Goal: Task Accomplishment & Management: Complete application form

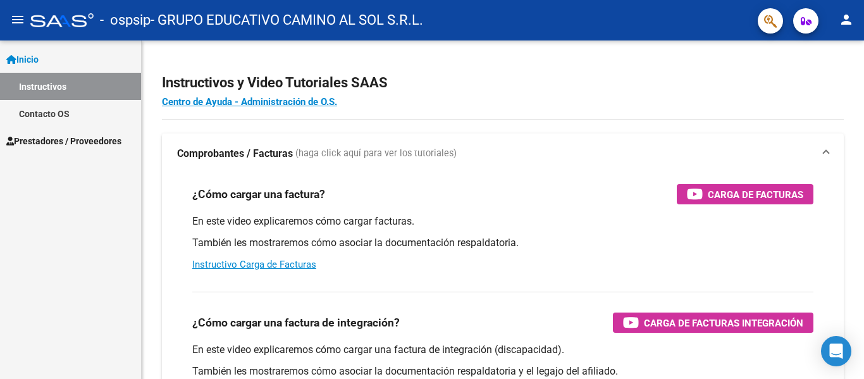
click at [48, 140] on span "Prestadores / Proveedores" at bounding box center [63, 141] width 115 height 14
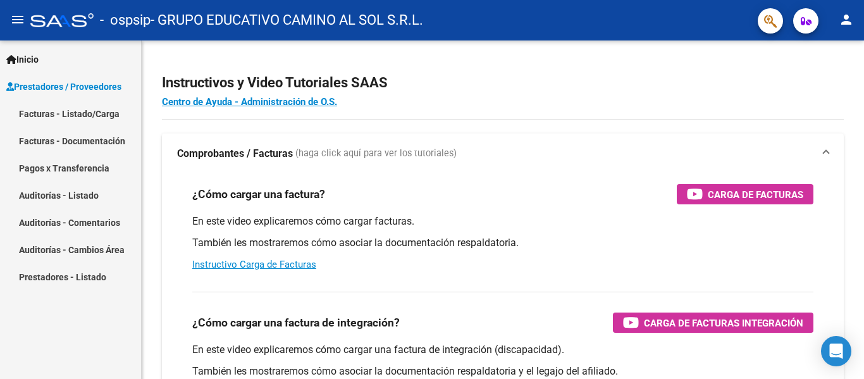
click at [59, 122] on link "Facturas - Listado/Carga" at bounding box center [70, 113] width 141 height 27
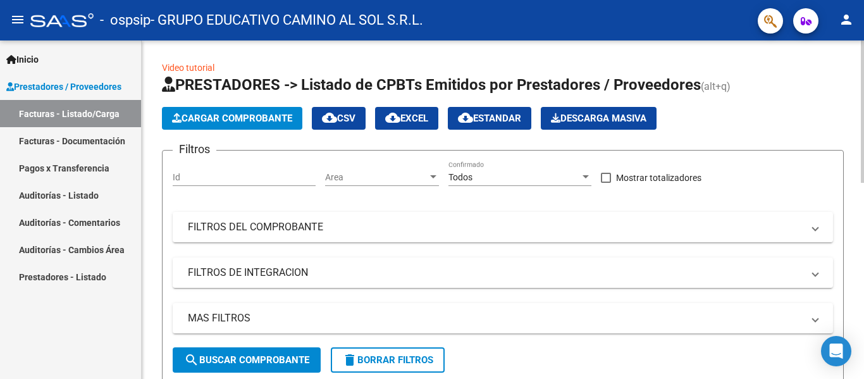
click at [190, 116] on span "Cargar Comprobante" at bounding box center [232, 118] width 120 height 11
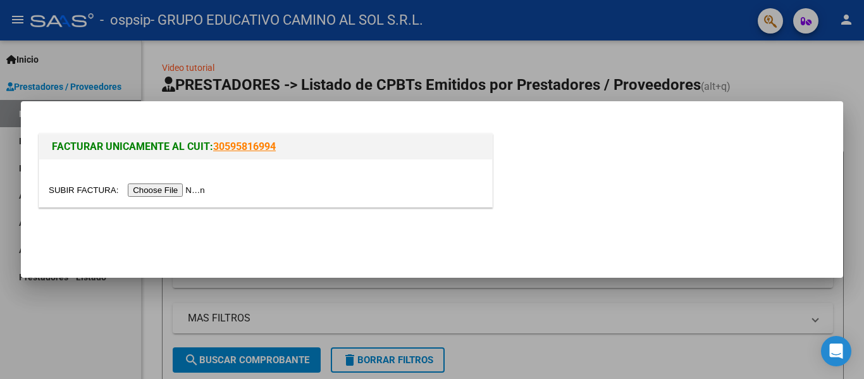
click at [173, 190] on input "file" at bounding box center [129, 189] width 160 height 13
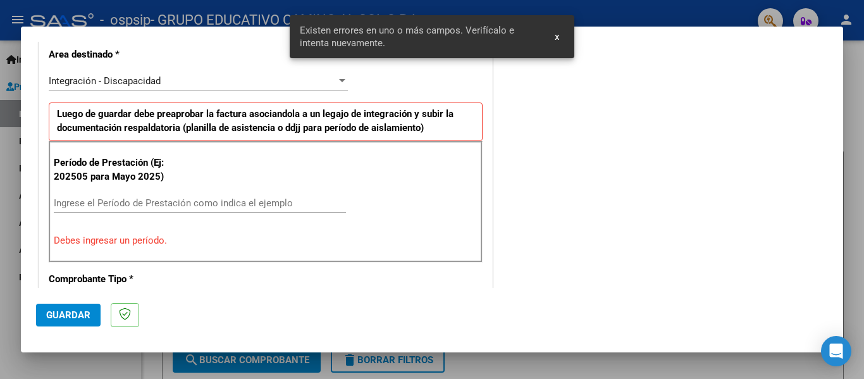
scroll to position [293, 0]
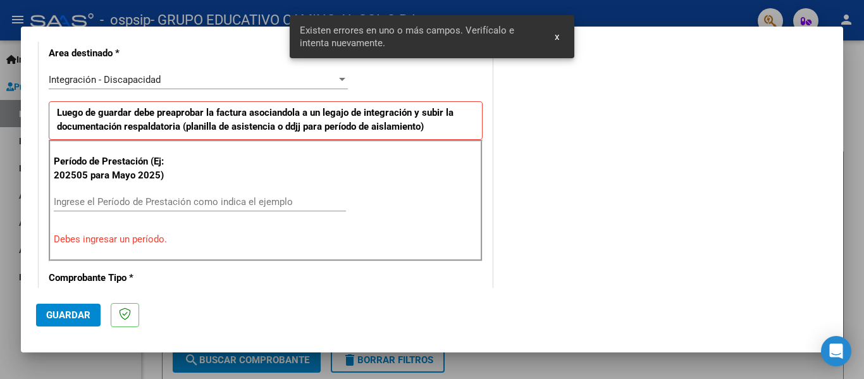
click at [123, 201] on input "Ingrese el Período de Prestación como indica el ejemplo" at bounding box center [200, 201] width 292 height 11
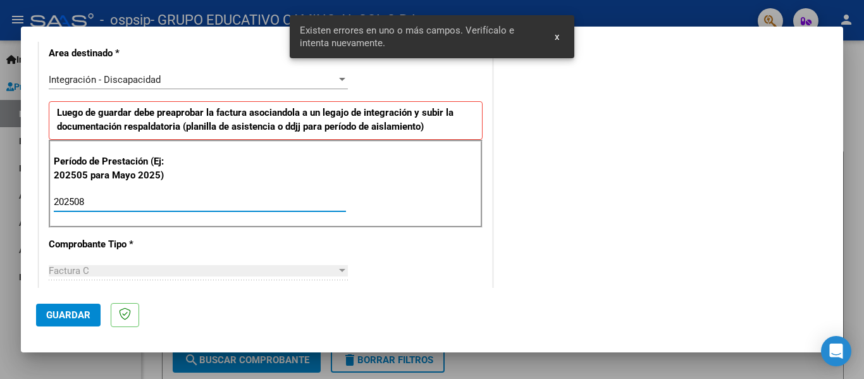
type input "202508"
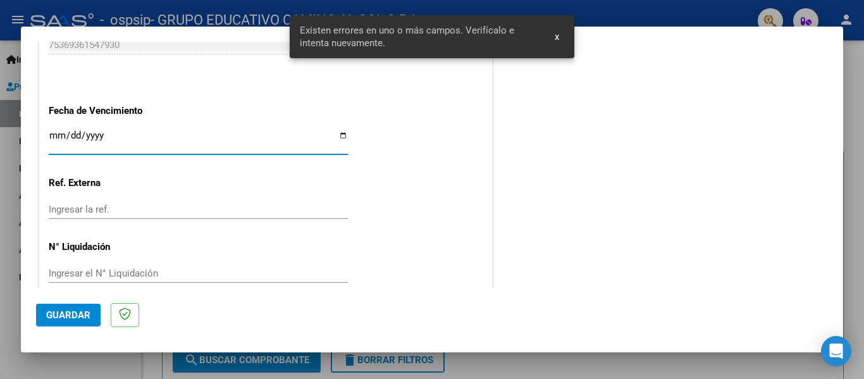
scroll to position [867, 0]
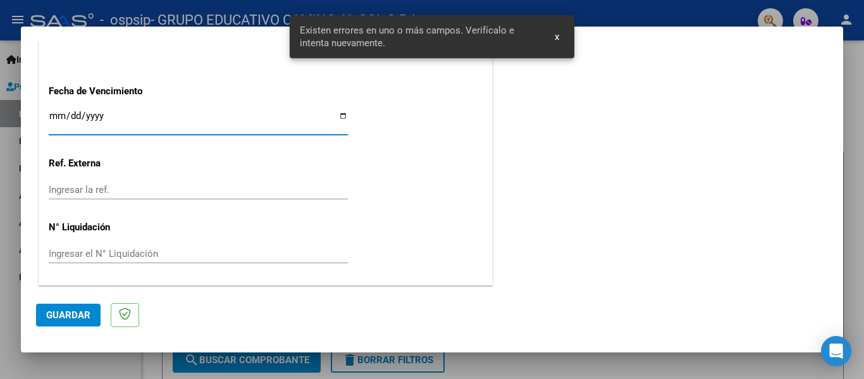
click at [338, 116] on input "Ingresar la fecha" at bounding box center [198, 121] width 299 height 20
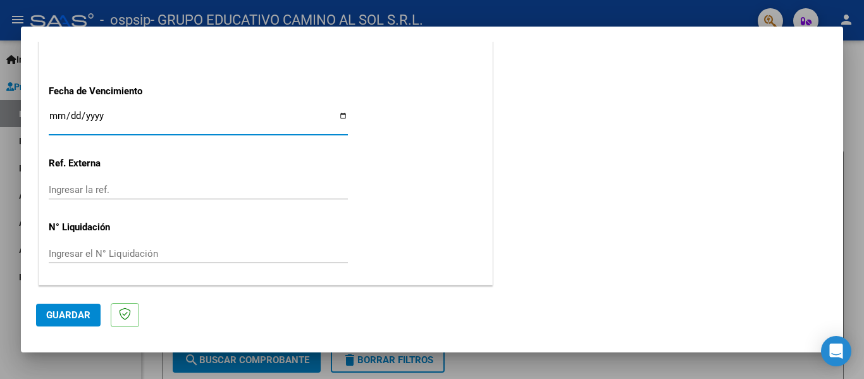
type input "[DATE]"
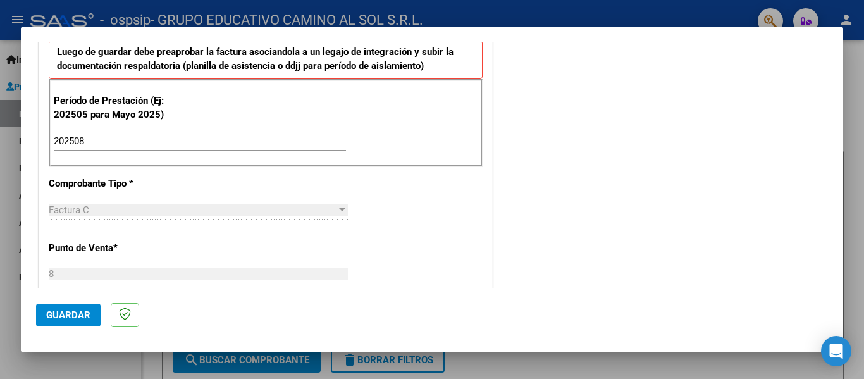
scroll to position [424, 0]
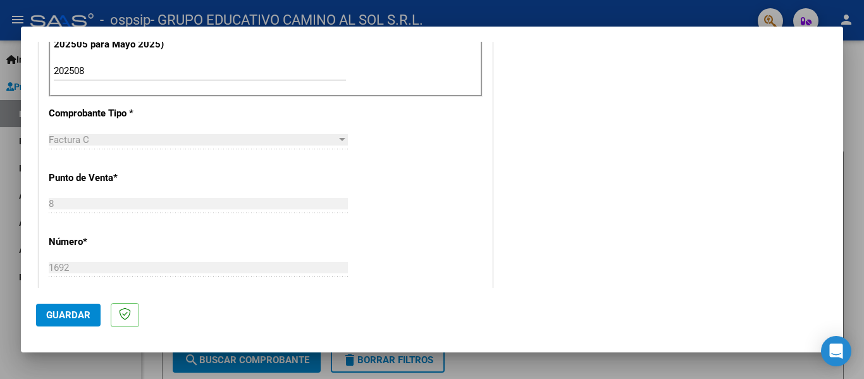
click at [61, 315] on span "Guardar" at bounding box center [68, 314] width 44 height 11
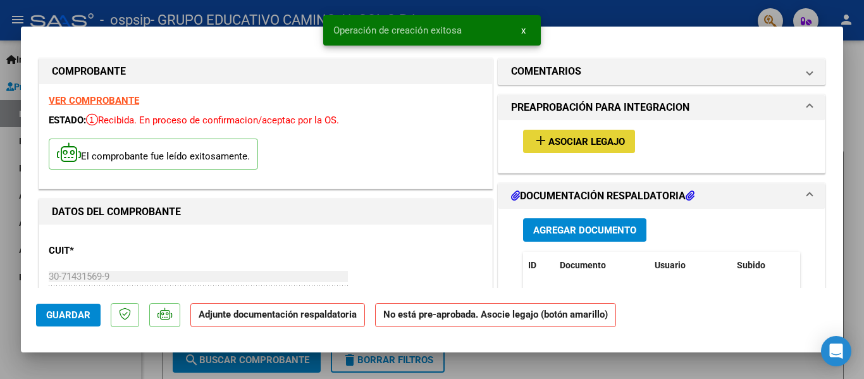
click at [578, 147] on span "Asociar Legajo" at bounding box center [586, 141] width 77 height 11
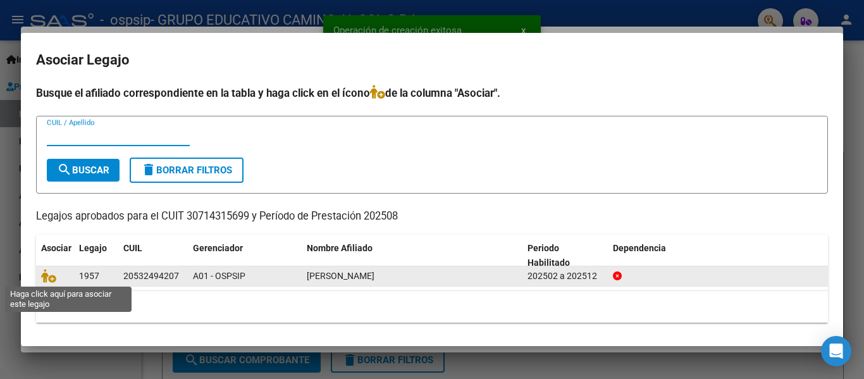
click at [58, 276] on span at bounding box center [50, 276] width 19 height 10
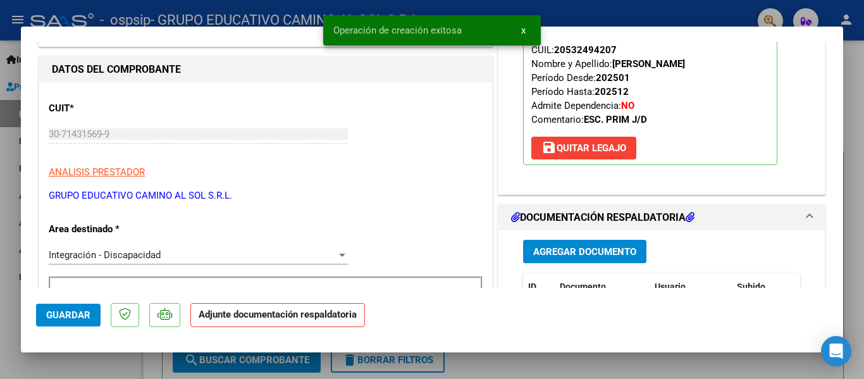
scroll to position [190, 0]
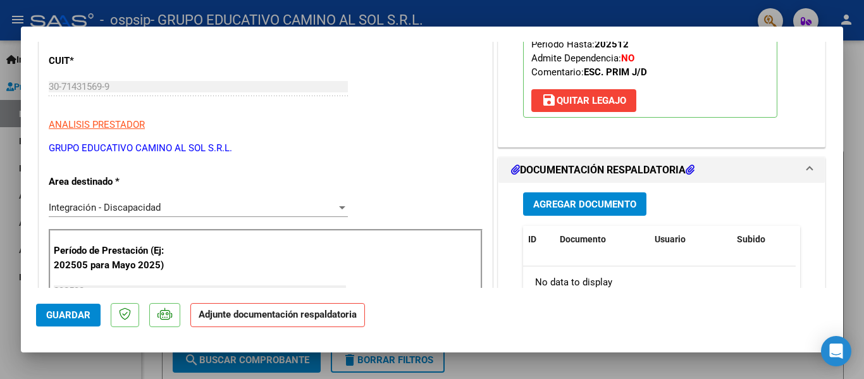
click at [611, 198] on span "Agregar Documento" at bounding box center [584, 203] width 103 height 11
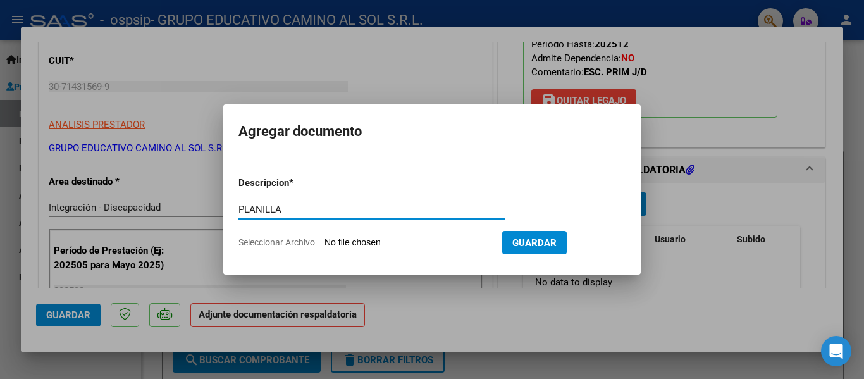
type input "PLANILLA"
type input "C:\fakepath\CamScanner [DATE] 16.06.pdf"
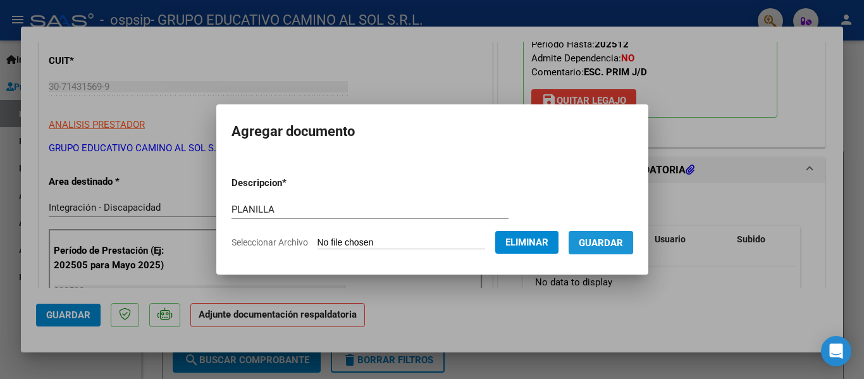
click at [598, 247] on span "Guardar" at bounding box center [601, 242] width 44 height 11
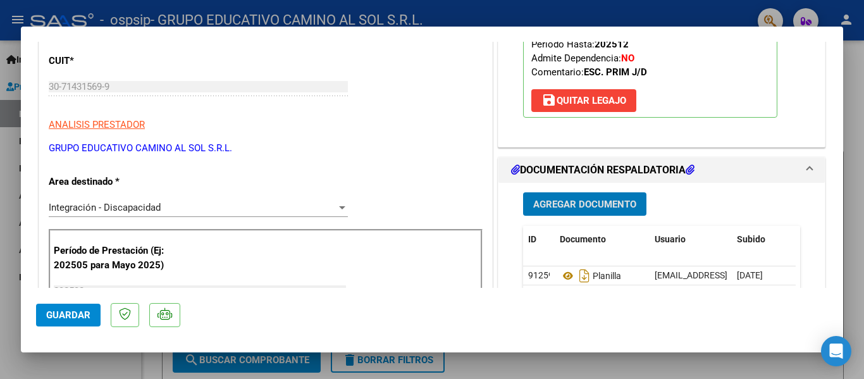
click at [51, 311] on span "Guardar" at bounding box center [68, 314] width 44 height 11
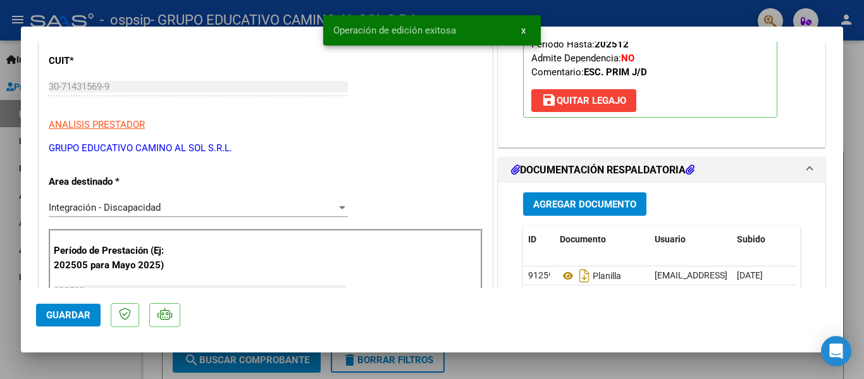
click at [0, 293] on div at bounding box center [432, 189] width 864 height 379
type input "$ 0,00"
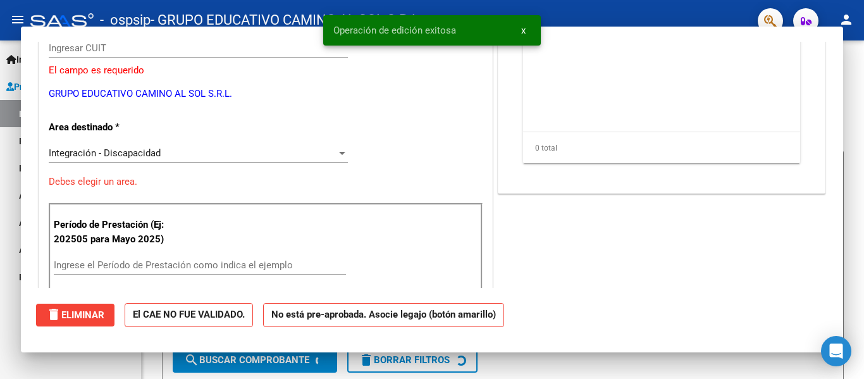
scroll to position [151, 0]
